Goal: Navigation & Orientation: Find specific page/section

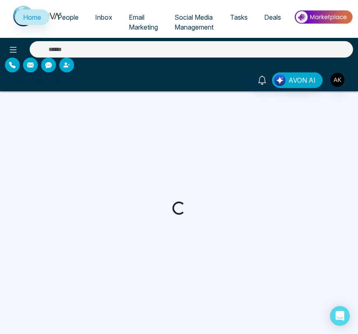
select select "*"
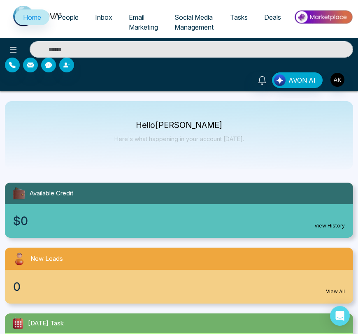
click at [137, 19] on span "Email Marketing" at bounding box center [143, 22] width 29 height 18
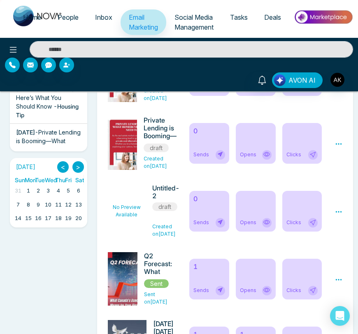
scroll to position [327, 0]
